Goal: Task Accomplishment & Management: Manage account settings

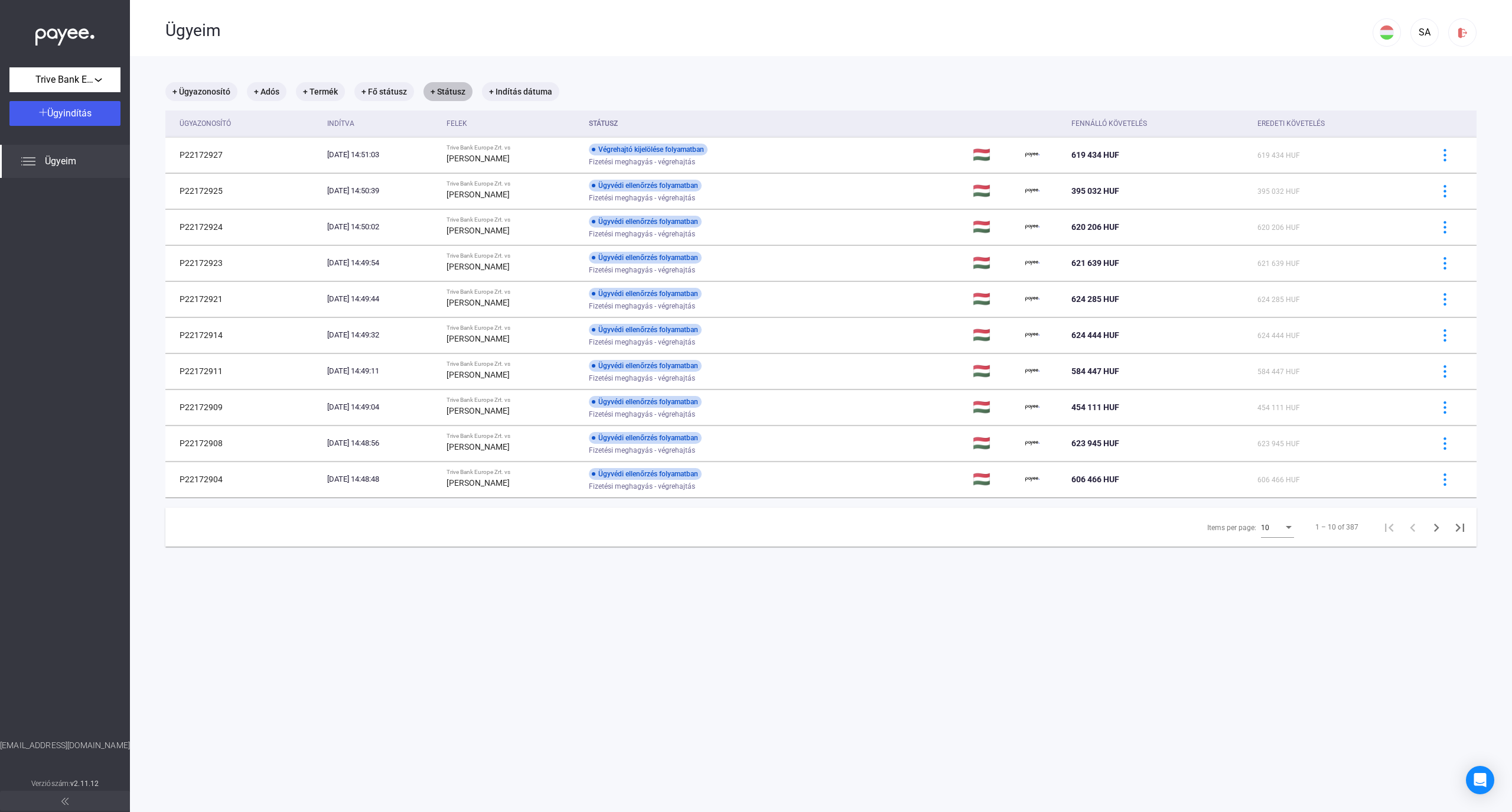
click at [445, 86] on mat-chip "+ Státusz" at bounding box center [448, 91] width 49 height 19
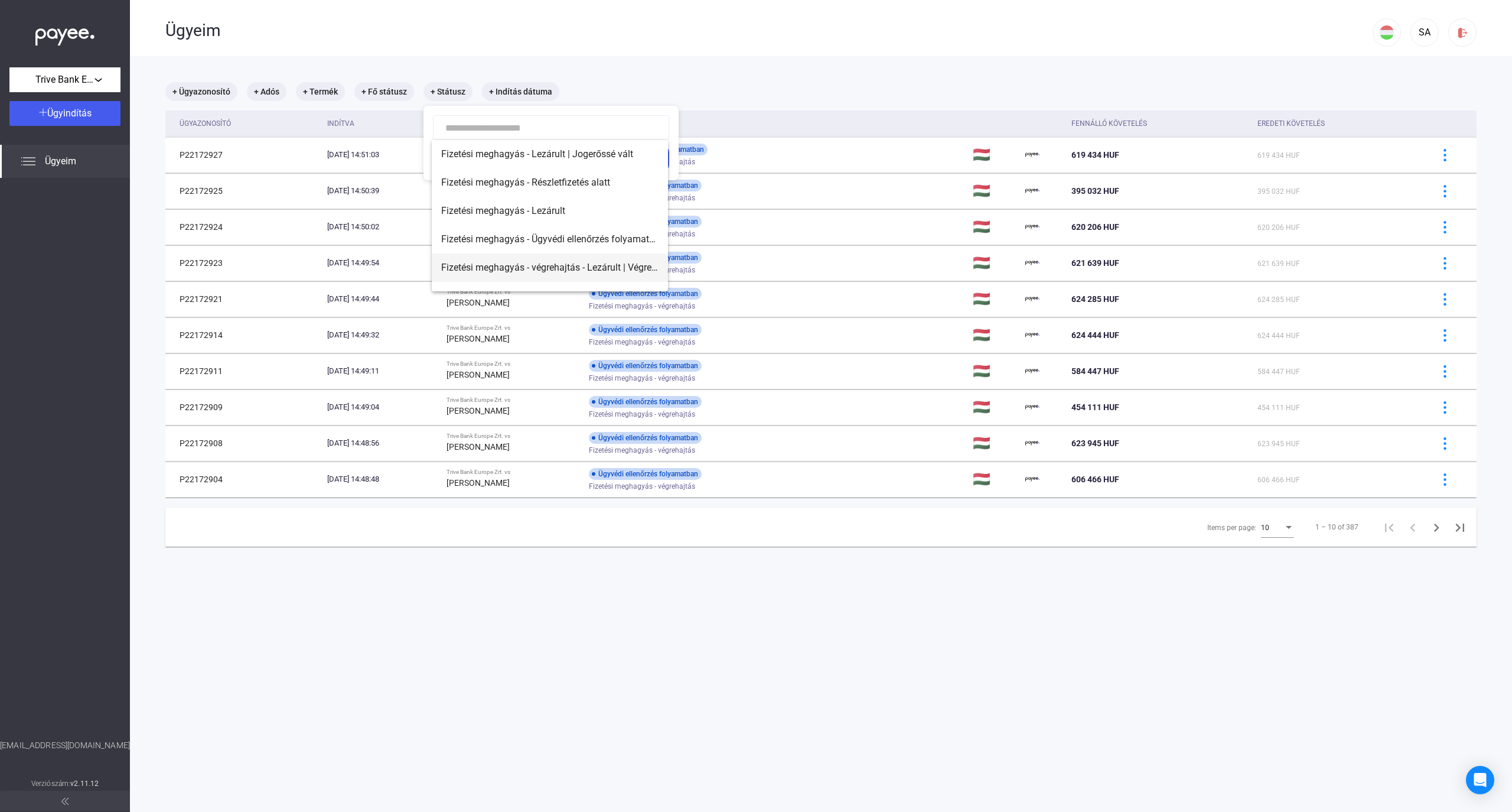
click at [612, 265] on span "Fizetési meghagyás - végrehajtás - Lezárult | Végrehajtó kijelölve" at bounding box center [549, 267] width 217 height 14
type input "**********"
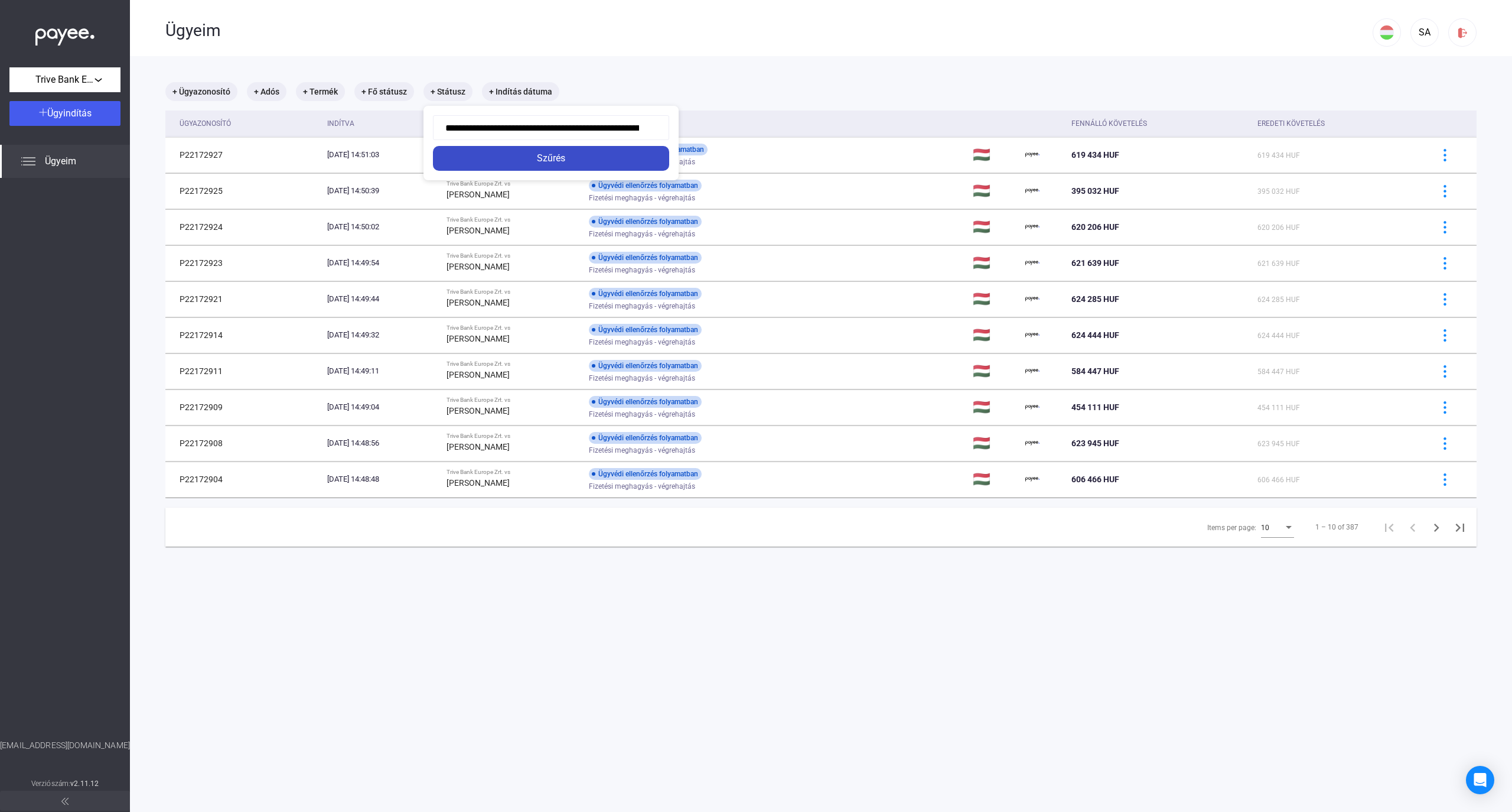
drag, startPoint x: 573, startPoint y: 139, endPoint x: 575, endPoint y: 152, distance: 13.2
click at [573, 141] on div "**********" at bounding box center [551, 143] width 255 height 74
click at [575, 157] on div "Szűrés" at bounding box center [551, 158] width 229 height 14
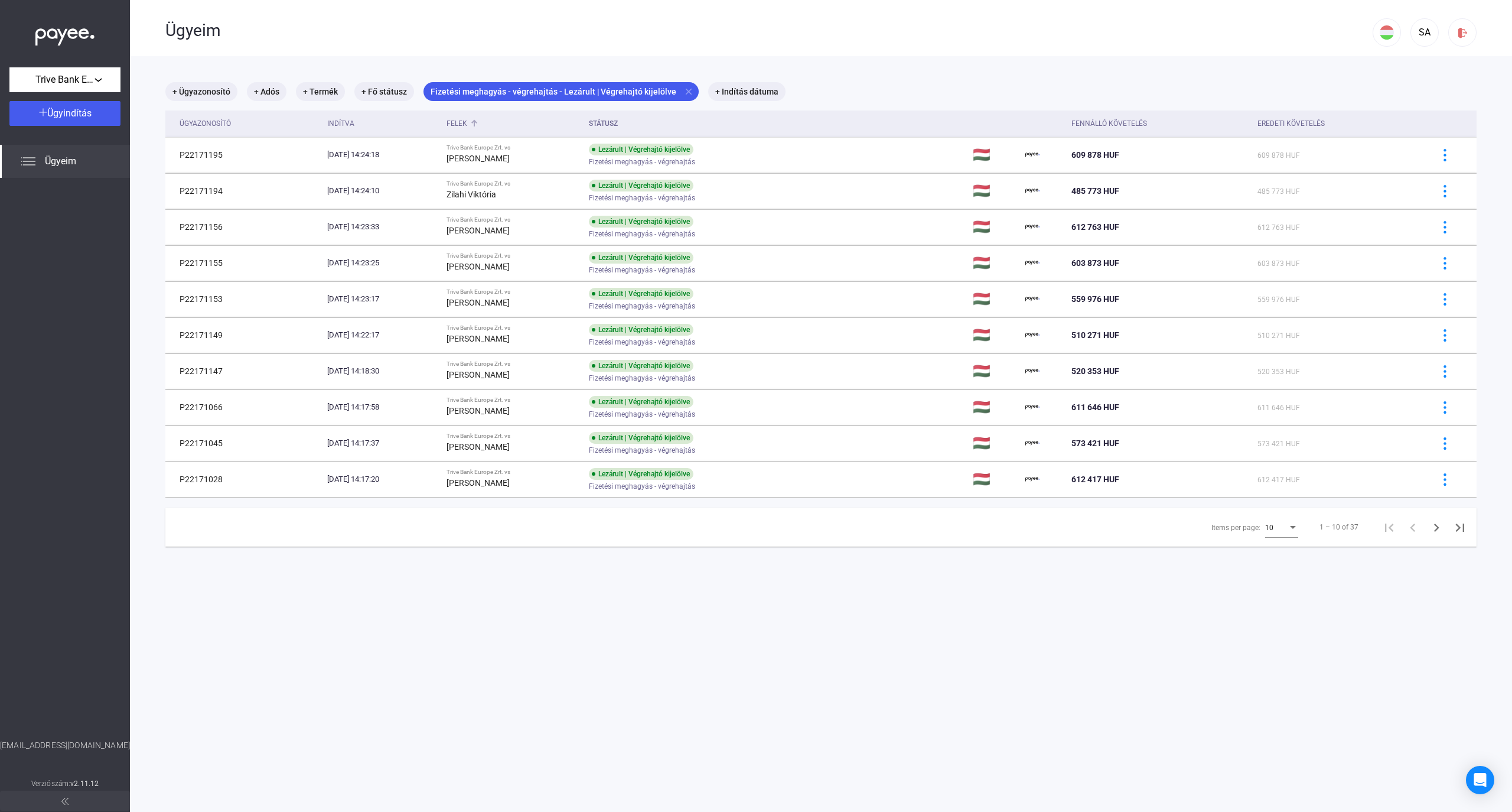
click at [467, 128] on div "Felek" at bounding box center [457, 123] width 21 height 14
click at [1287, 530] on div "Items per page:" at bounding box center [1292, 528] width 10 height 10
click at [1270, 554] on span "25" at bounding box center [1271, 551] width 33 height 14
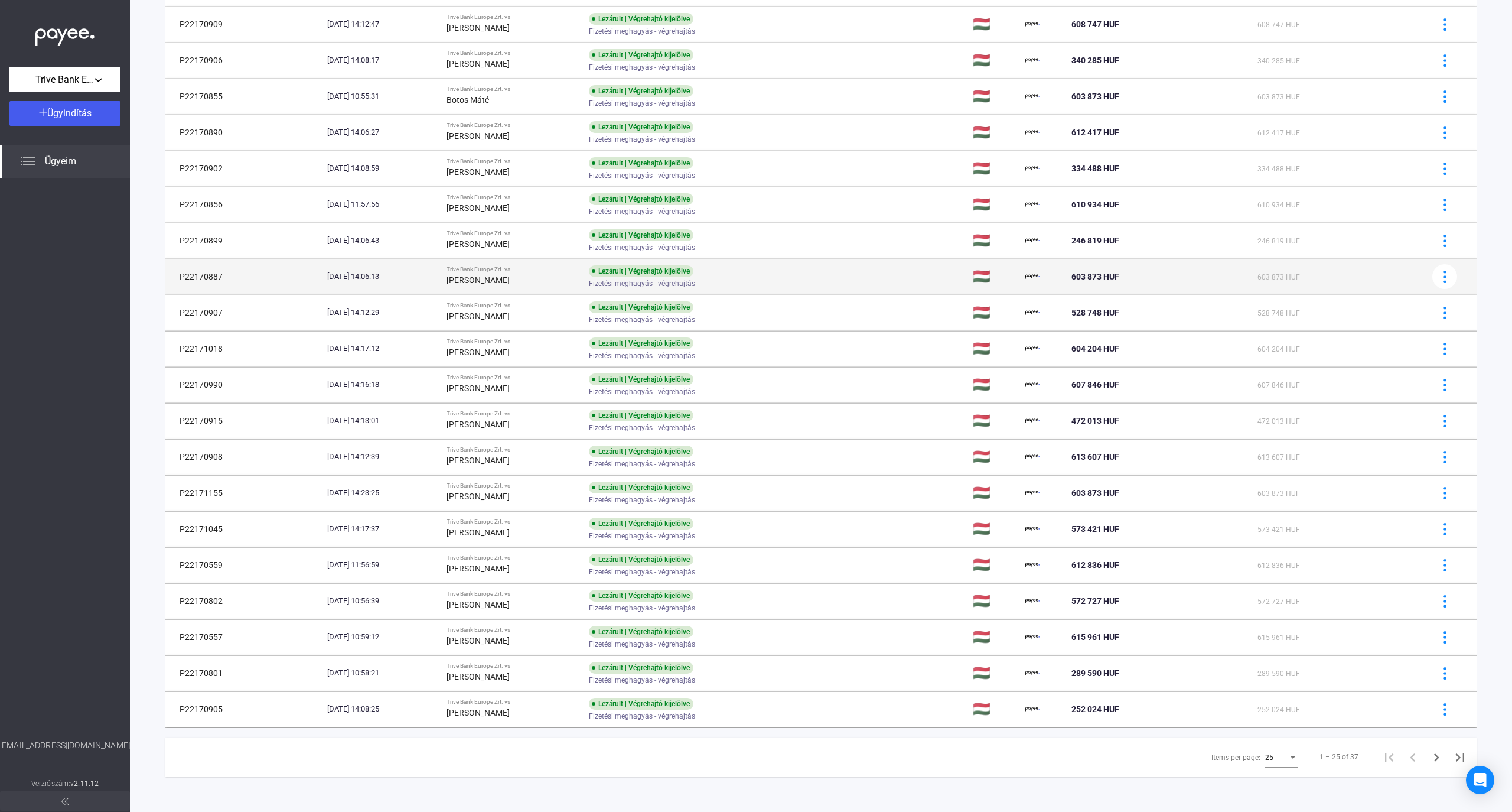
scroll to position [315, 0]
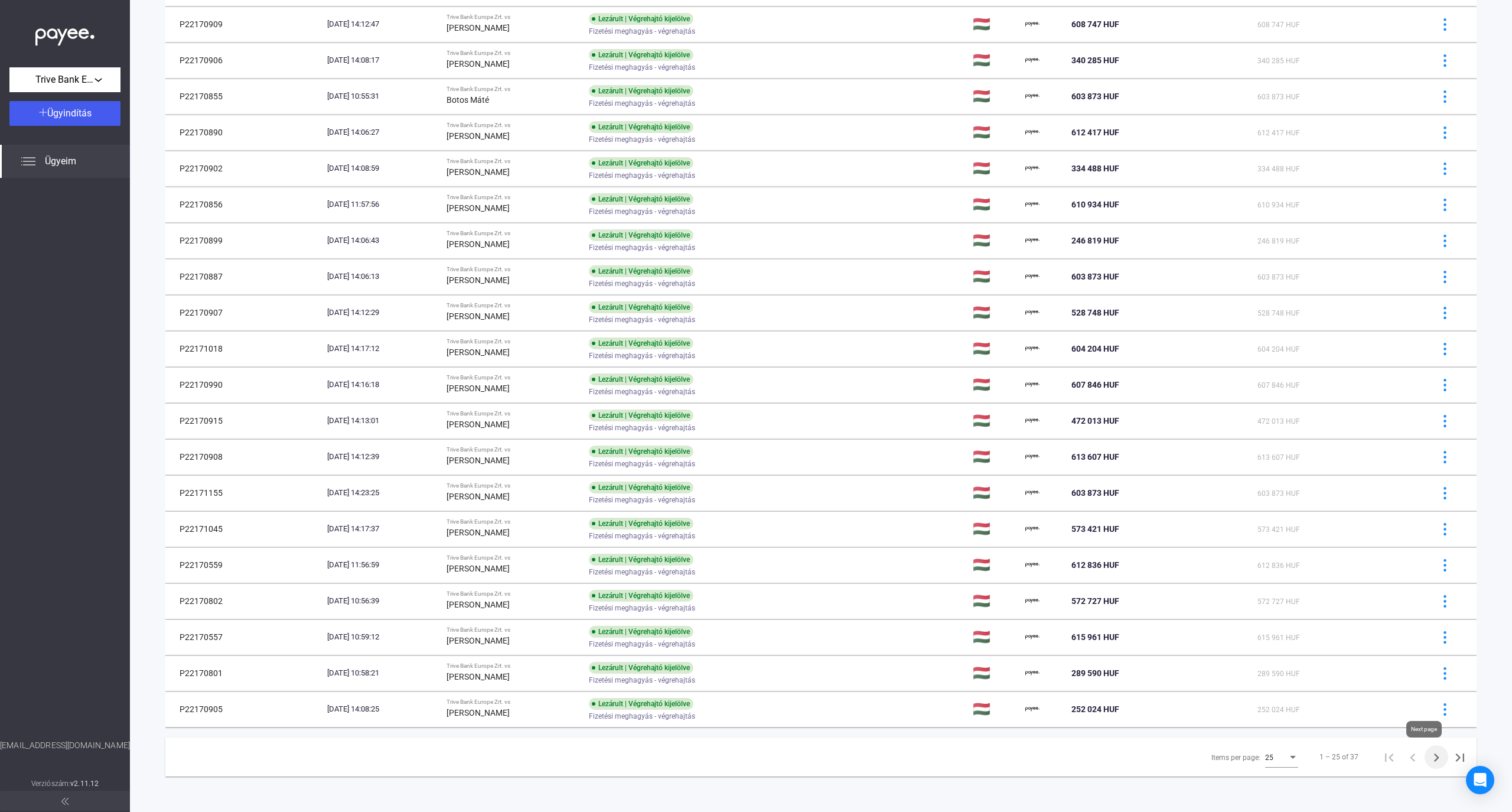
click at [1429, 760] on icon "Next page" at bounding box center [1436, 758] width 17 height 17
